Goal: Find specific page/section: Find specific page/section

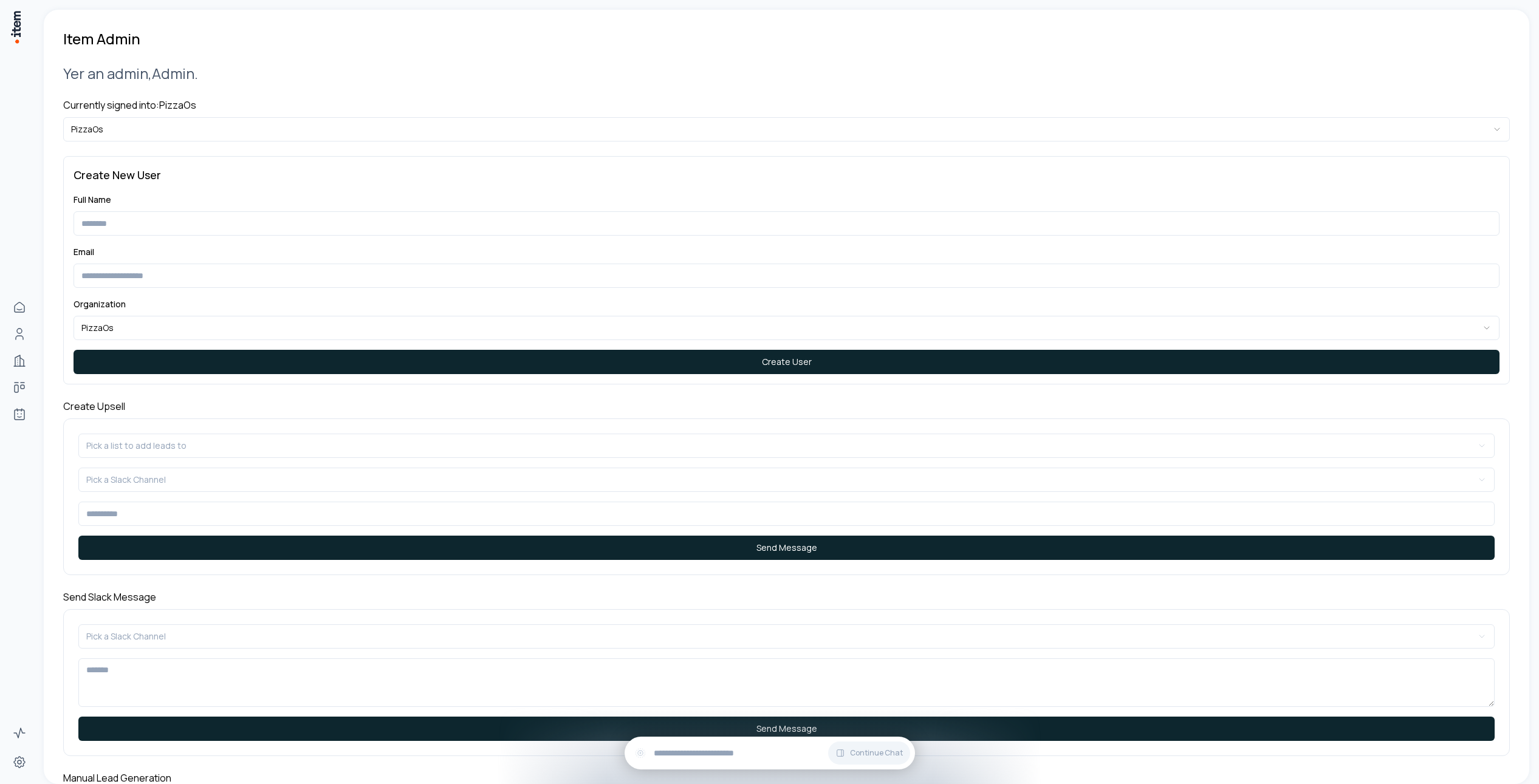
click at [107, 108] on h4 "Currently signed into: PizzaOs" at bounding box center [786, 105] width 1447 height 15
click at [111, 122] on html "**********" at bounding box center [770, 392] width 1539 height 784
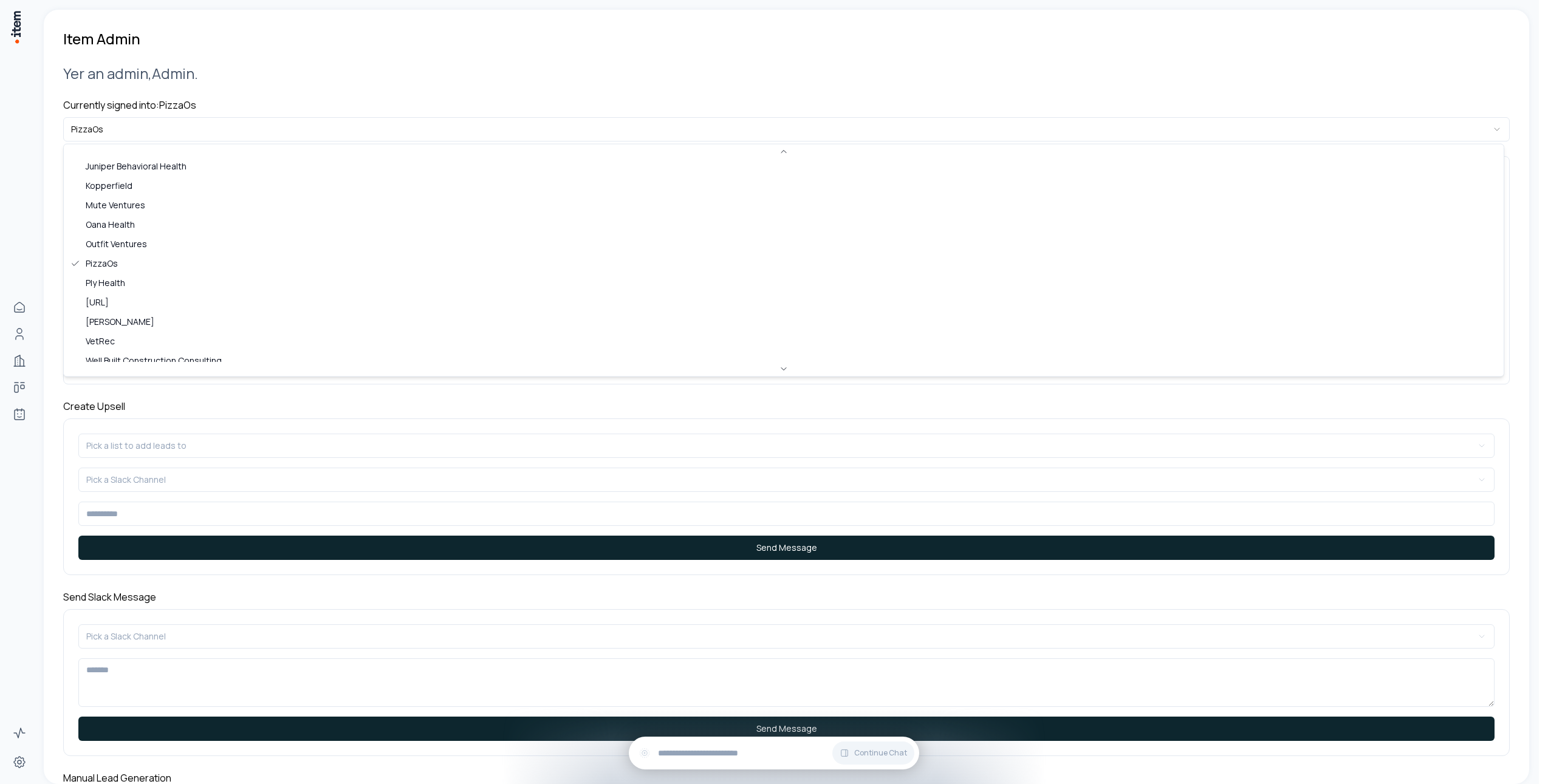
scroll to position [390, 0]
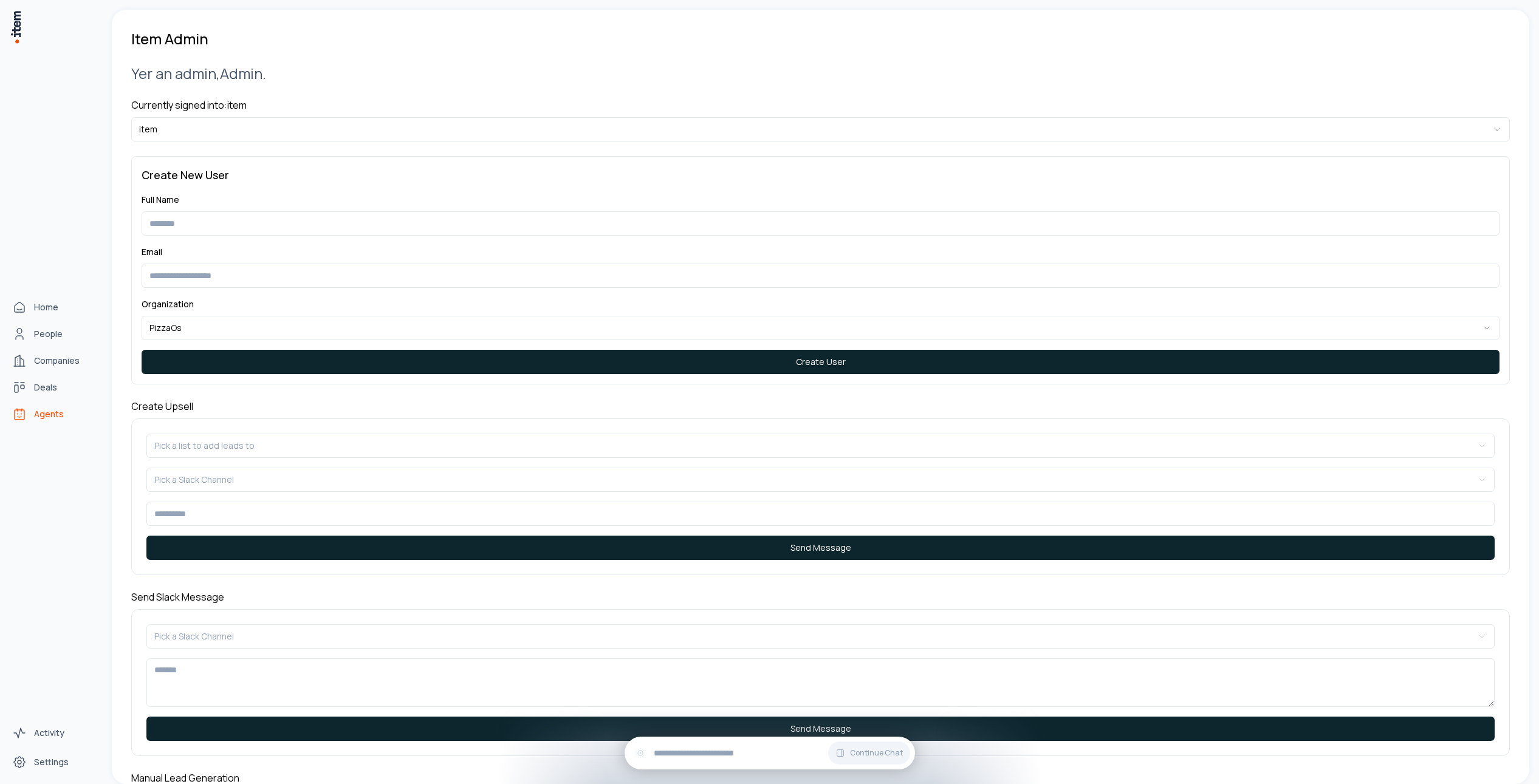
click at [37, 412] on span "Agents" at bounding box center [49, 414] width 29 height 12
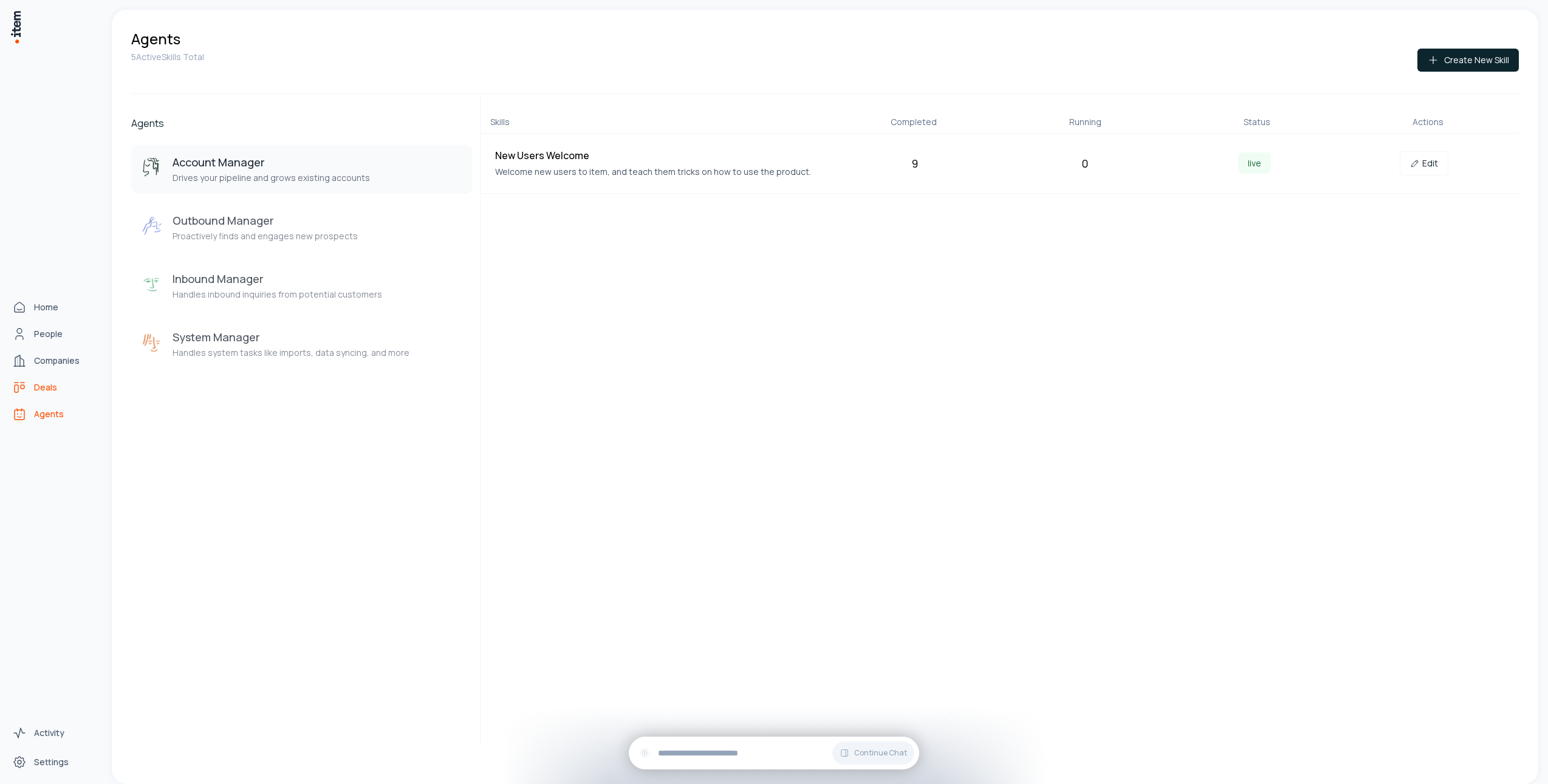
click at [32, 382] on link "Deals" at bounding box center [53, 388] width 92 height 25
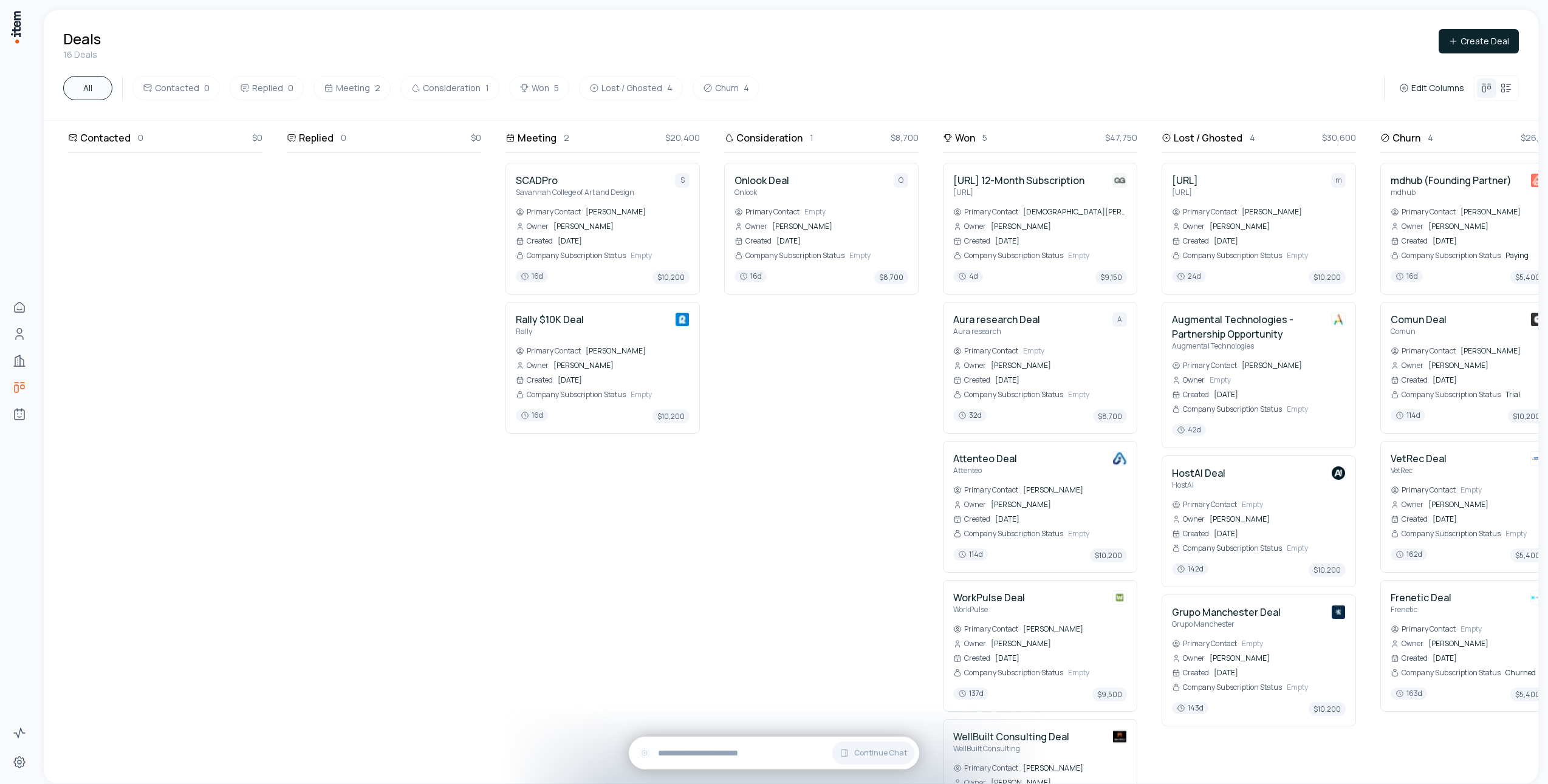
click at [281, 314] on div "Contacted 0 $0 Replied 0 $0 Meeting 2 $20,400 SCADPro Savannah College of Art a…" at bounding box center [821, 451] width 1507 height 662
